Goal: Communication & Community: Answer question/provide support

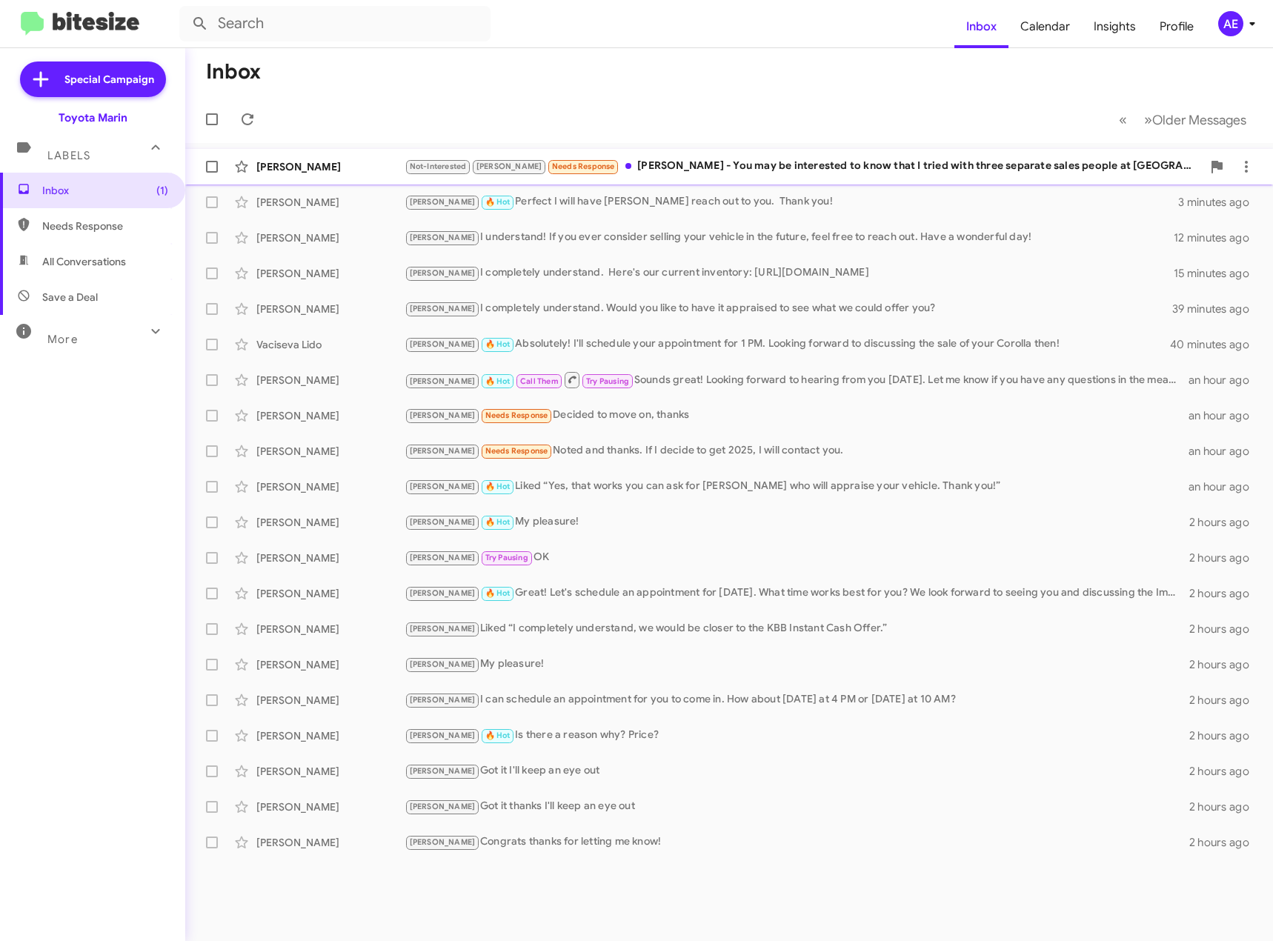
click at [728, 167] on div "Not-Interested [PERSON_NAME] Needs Response [PERSON_NAME] - You may be interest…" at bounding box center [803, 166] width 797 height 17
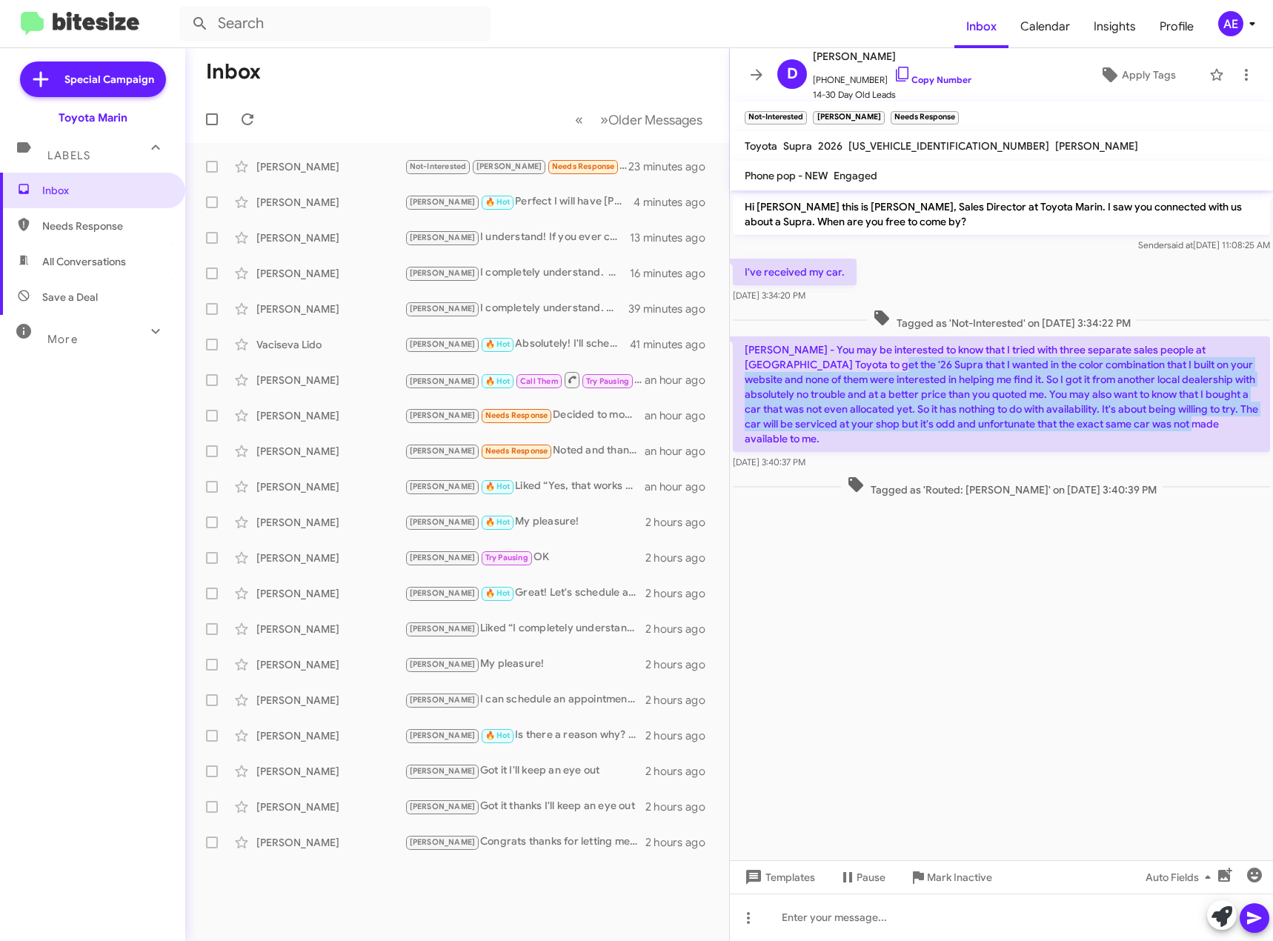
drag, startPoint x: 820, startPoint y: 363, endPoint x: 1192, endPoint y: 428, distance: 377.6
click at [1192, 428] on p "[PERSON_NAME] - You may be interested to know that I tried with three separate …" at bounding box center [1001, 394] width 537 height 116
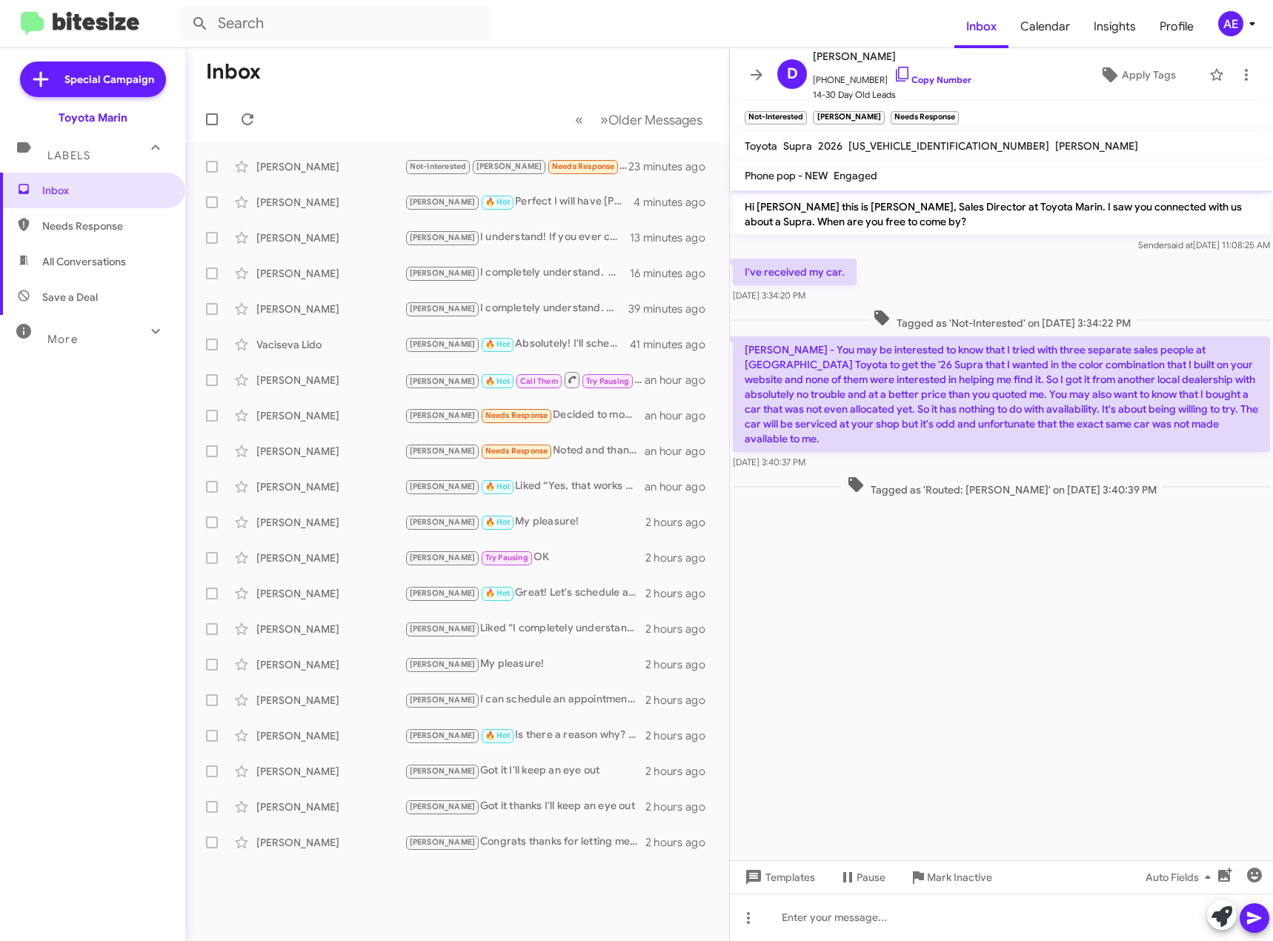
click at [1206, 430] on p "[PERSON_NAME] - You may be interested to know that I tried with three separate …" at bounding box center [1001, 394] width 537 height 116
click at [894, 72] on icon at bounding box center [903, 74] width 18 height 18
click at [947, 576] on cdk-virtual-scroll-viewport "Hi [PERSON_NAME] this is [PERSON_NAME], Sales Director at Toyota Marin. I saw y…" at bounding box center [1001, 525] width 543 height 670
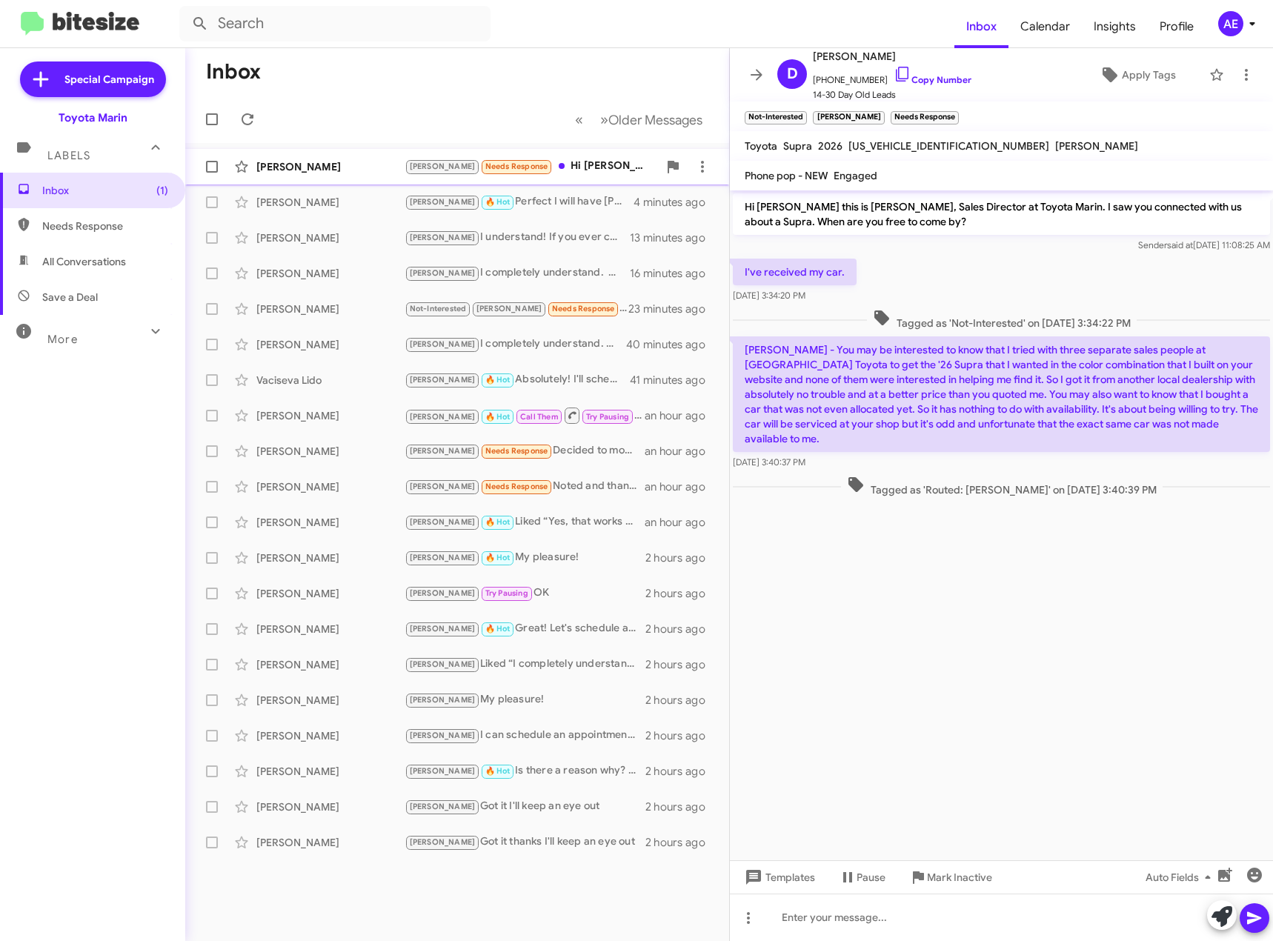
click at [581, 156] on div "[PERSON_NAME] [PERSON_NAME] Needs Response Hi [PERSON_NAME]. I have received a …" at bounding box center [457, 167] width 520 height 30
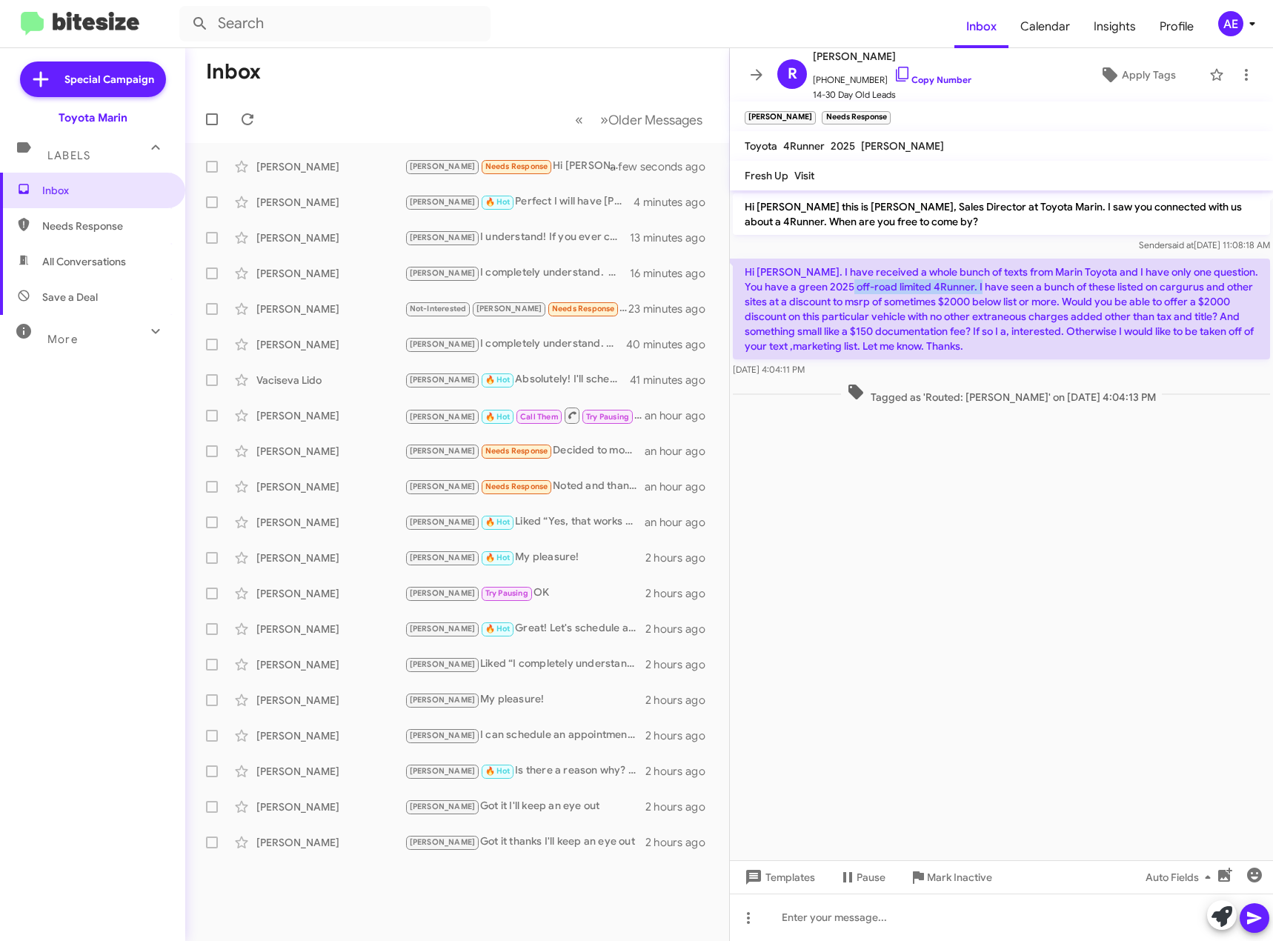
drag, startPoint x: 839, startPoint y: 293, endPoint x: 968, endPoint y: 293, distance: 128.9
click at [968, 293] on p "Hi [PERSON_NAME]. I have received a whole bunch of texts from Marin Toyota and …" at bounding box center [1001, 309] width 537 height 101
drag, startPoint x: 877, startPoint y: 300, endPoint x: 1183, endPoint y: 302, distance: 306.0
click at [1183, 302] on p "Hi [PERSON_NAME]. I have received a whole bunch of texts from Marin Toyota and …" at bounding box center [1001, 309] width 537 height 101
drag, startPoint x: 902, startPoint y: 318, endPoint x: 966, endPoint y: 319, distance: 64.5
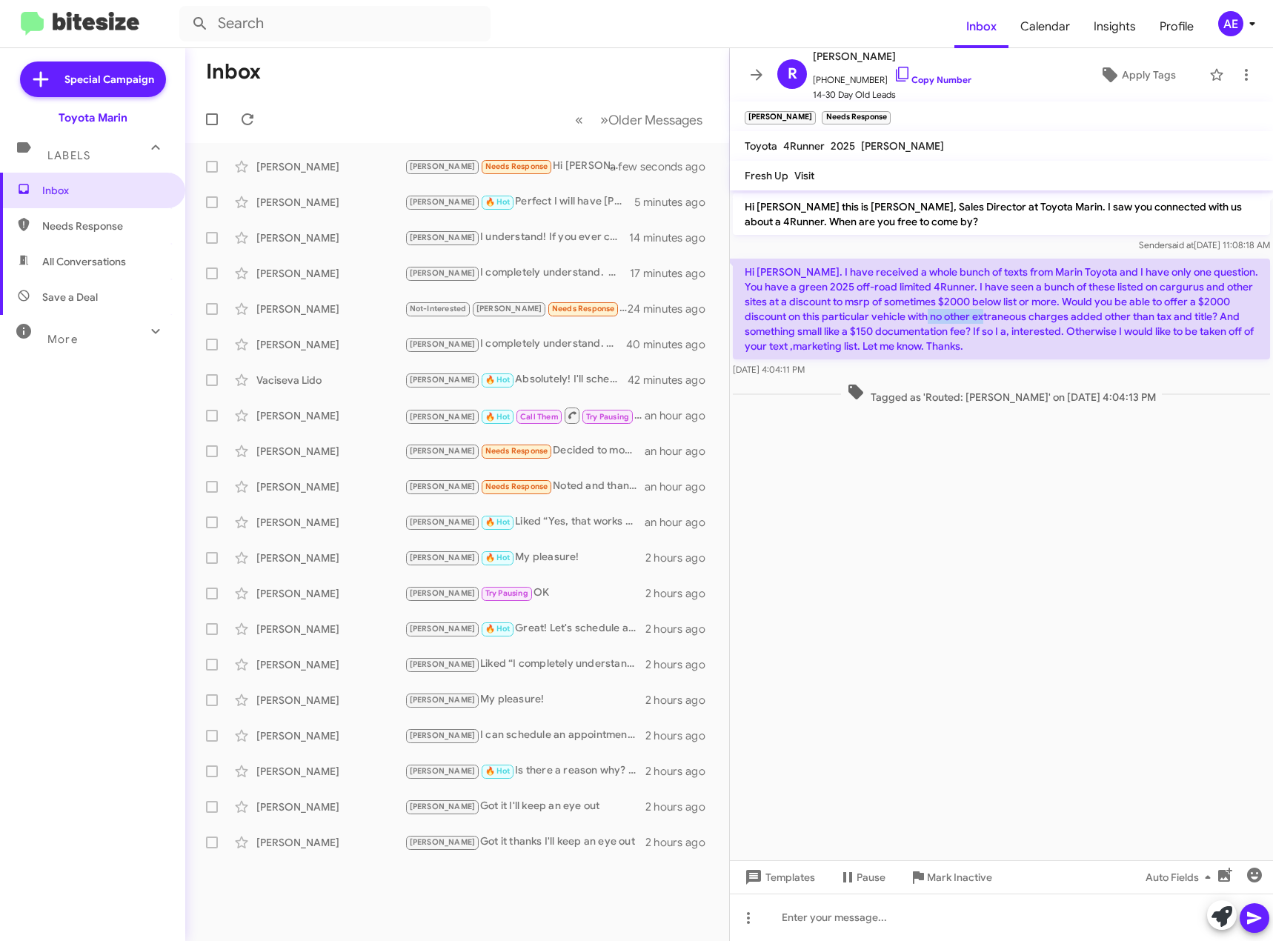
click at [966, 319] on p "Hi [PERSON_NAME]. I have received a whole bunch of texts from Marin Toyota and …" at bounding box center [1001, 309] width 537 height 101
drag, startPoint x: 816, startPoint y: 284, endPoint x: 896, endPoint y: 285, distance: 80.0
click at [896, 285] on p "Hi [PERSON_NAME]. I have received a whole bunch of texts from Marin Toyota and …" at bounding box center [1001, 309] width 537 height 101
drag, startPoint x: 1050, startPoint y: 460, endPoint x: 922, endPoint y: 277, distance: 223.4
click at [1049, 460] on cdk-virtual-scroll-viewport "Hi [PERSON_NAME] this is [PERSON_NAME], Sales Director at Toyota Marin. I saw y…" at bounding box center [1001, 525] width 543 height 670
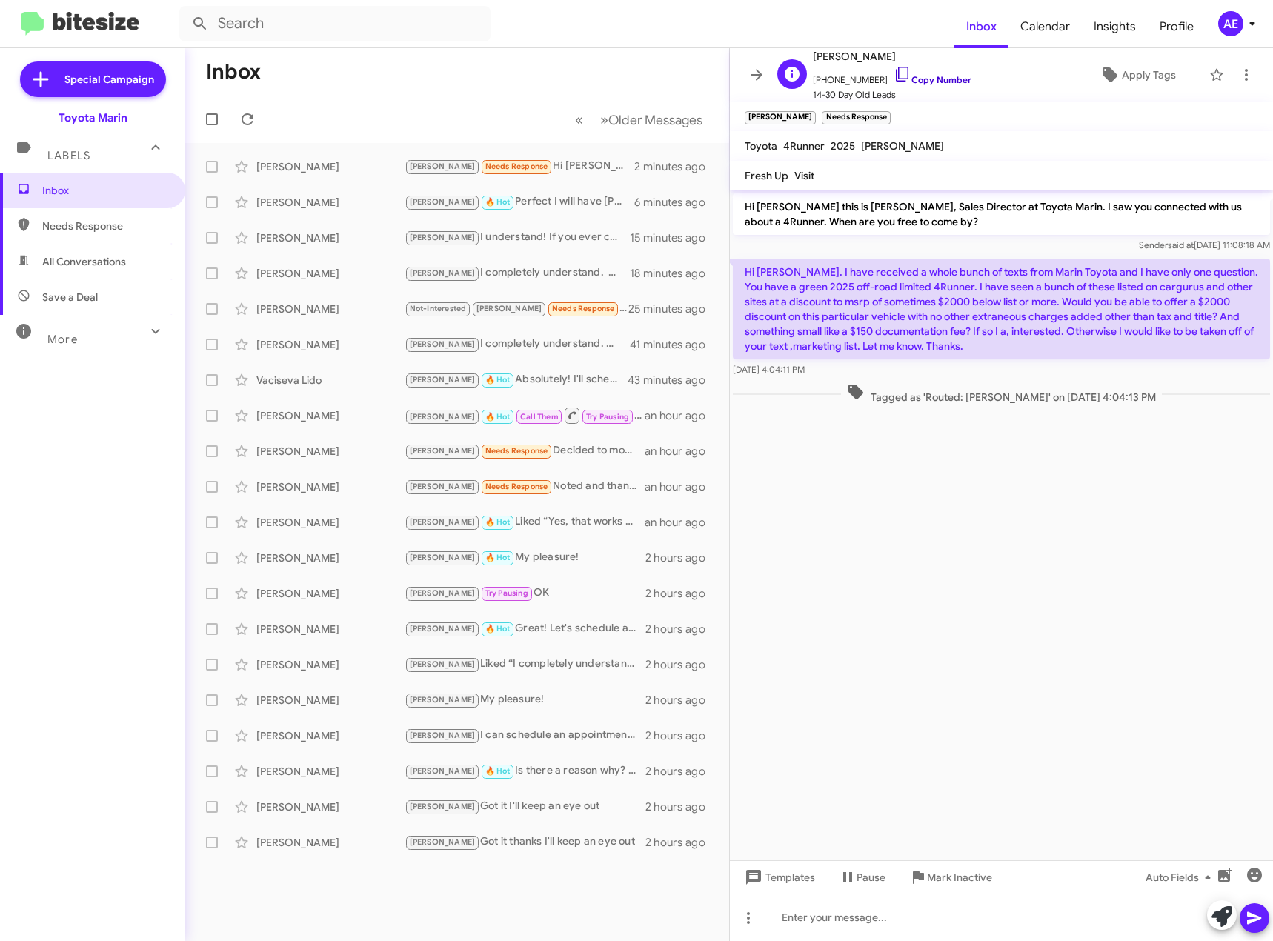
click at [894, 72] on icon at bounding box center [903, 74] width 18 height 18
